Goal: Navigation & Orientation: Find specific page/section

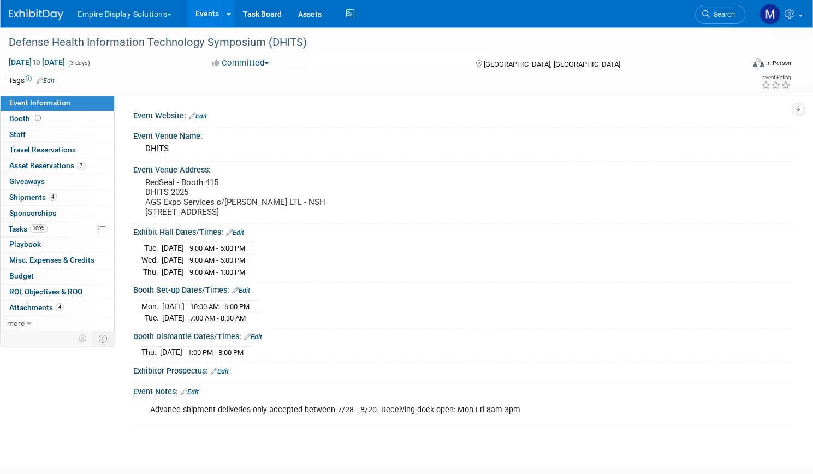
click at [227, 20] on link "Events" at bounding box center [207, 13] width 40 height 27
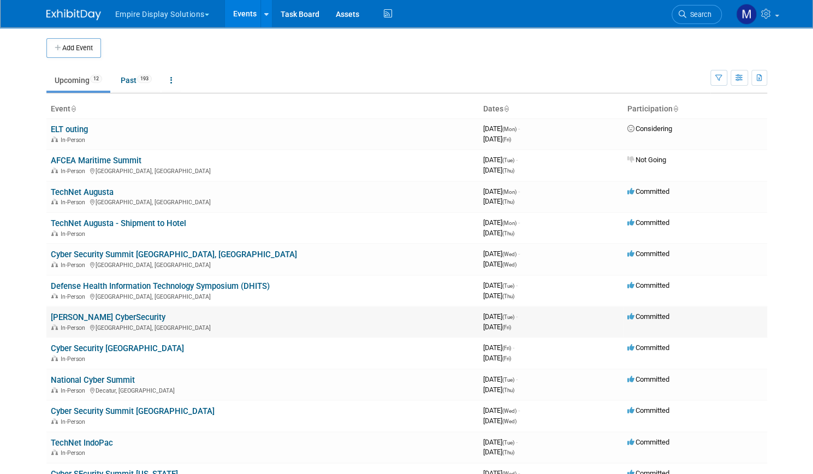
click at [112, 318] on link "[PERSON_NAME] CyberSecurity" at bounding box center [108, 317] width 115 height 10
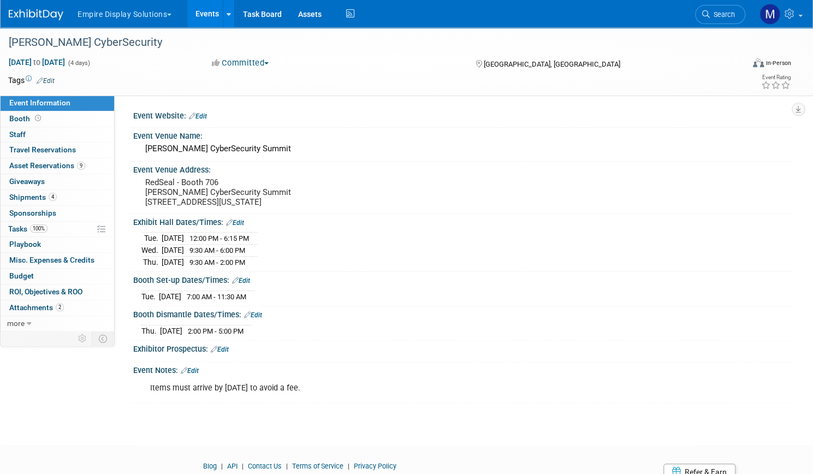
click at [227, 16] on link "Events" at bounding box center [207, 13] width 40 height 27
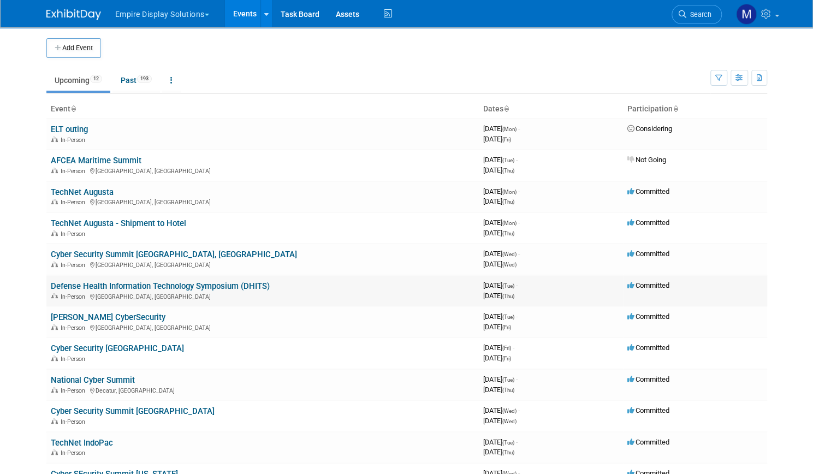
click at [97, 290] on link "Defense Health Information Technology Symposium (DHITS)" at bounding box center [160, 286] width 219 height 10
